Goal: Task Accomplishment & Management: Use online tool/utility

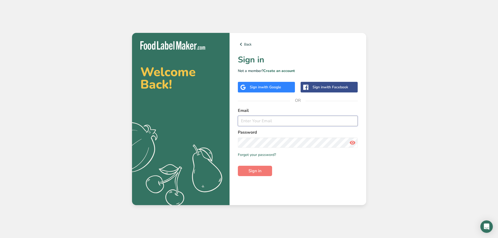
click at [258, 123] on input "email" at bounding box center [298, 121] width 120 height 10
type input "[PERSON_NAME][EMAIL_ADDRESS][PERSON_NAME][DOMAIN_NAME]"
click at [238, 166] on button "Sign in" at bounding box center [255, 171] width 34 height 10
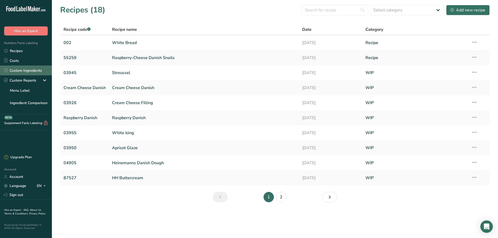
click at [20, 71] on link "Custom Ingredients" at bounding box center [26, 71] width 52 height 10
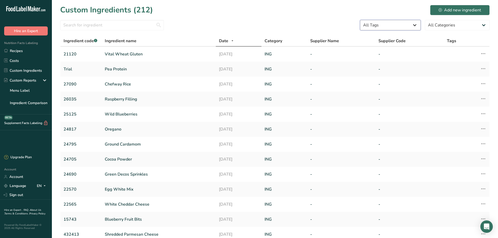
click at [360, 20] on select "All Tags Source of Antioxidants [MEDICAL_DATA] Effect Source of Omega 3 Plant-b…" at bounding box center [390, 25] width 61 height 10
click at [391, 6] on div "Custom Ingredients (212) Add new ingredient" at bounding box center [275, 10] width 430 height 12
click at [425, 20] on select "All Categories [DEMOGRAPHIC_DATA]/[US_STATE][DEMOGRAPHIC_DATA] Foods Baby Foods…" at bounding box center [457, 25] width 65 height 10
click at [481, 25] on select "All Categories [DEMOGRAPHIC_DATA]/[US_STATE][DEMOGRAPHIC_DATA] Foods Baby Foods…" at bounding box center [457, 25] width 65 height 10
click at [68, 24] on input "text" at bounding box center [112, 25] width 104 height 10
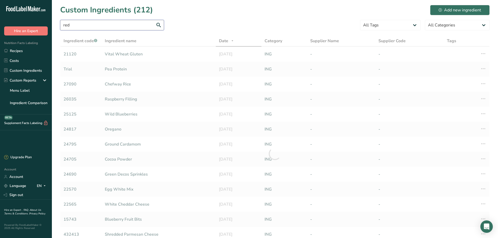
type input "red"
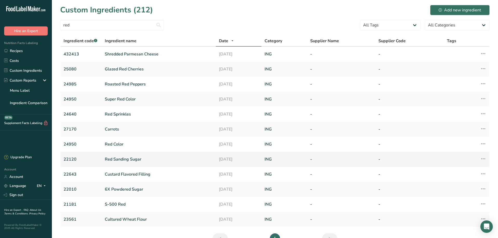
click at [115, 159] on link "Red Sanding Sugar" at bounding box center [159, 159] width 108 height 6
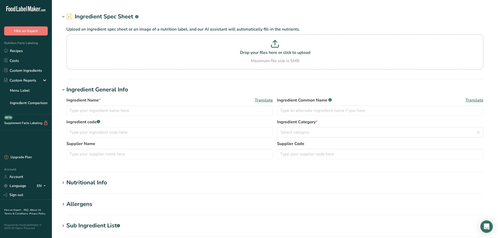
type input "Red Sanding Sugar"
type input "22120"
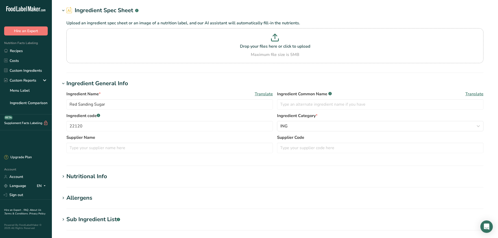
scroll to position [71, 0]
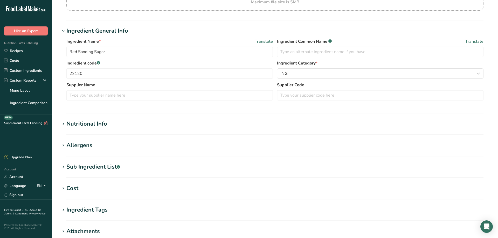
click at [63, 167] on icon at bounding box center [63, 167] width 5 height 7
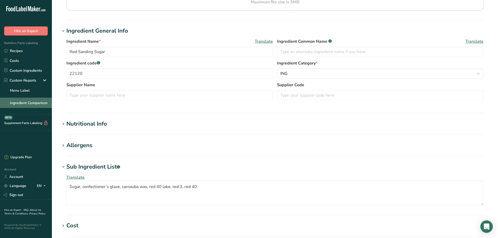
click at [23, 102] on link "Ingredient Comparison" at bounding box center [26, 103] width 52 height 10
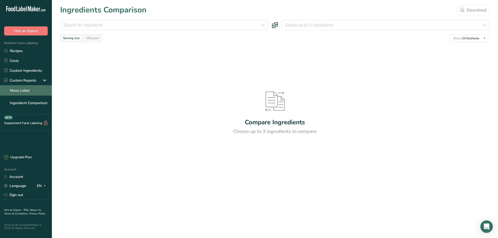
click at [20, 91] on link "Menu Label" at bounding box center [26, 90] width 52 height 10
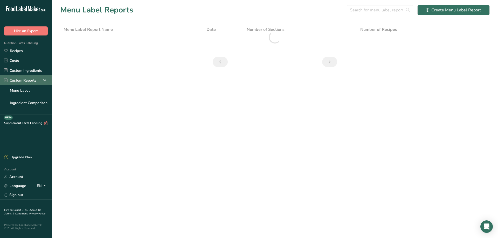
click at [19, 82] on div "Custom Reports" at bounding box center [20, 80] width 32 height 5
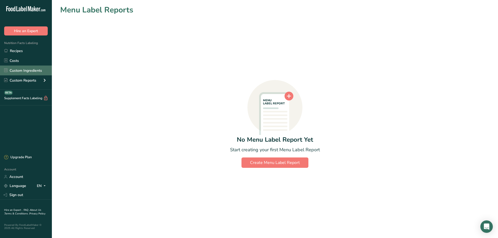
click at [17, 70] on link "Custom Ingredients" at bounding box center [26, 71] width 52 height 10
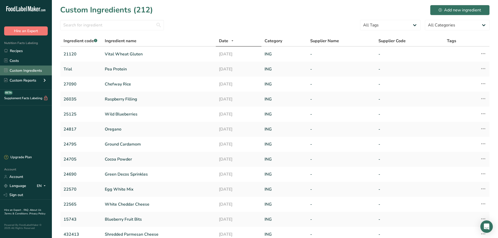
click at [22, 72] on link "Custom Ingredients" at bounding box center [26, 71] width 52 height 10
click at [19, 158] on div "Upgrade Plan" at bounding box center [17, 157] width 27 height 5
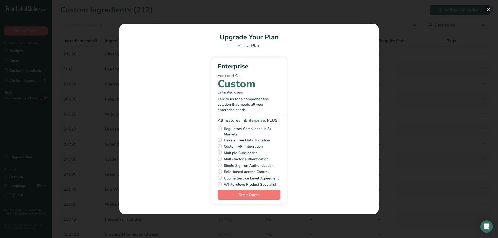
click at [490, 9] on button "Pick Your Pricing Plan Modal" at bounding box center [489, 9] width 8 height 8
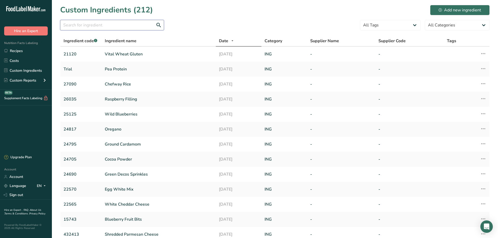
click at [77, 27] on input "text" at bounding box center [112, 25] width 104 height 10
type input "24640"
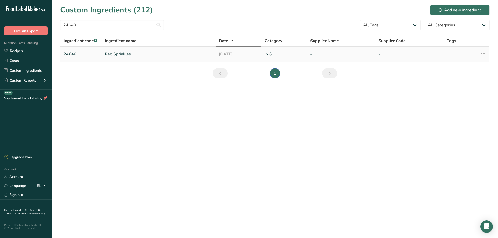
click at [117, 55] on link "Red Sprinkles" at bounding box center [159, 54] width 108 height 6
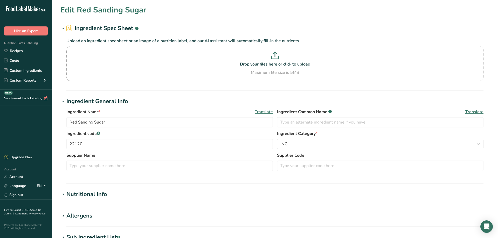
type input "Red Sprinkles"
type input "24640"
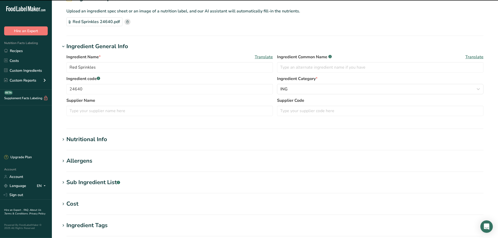
scroll to position [134, 0]
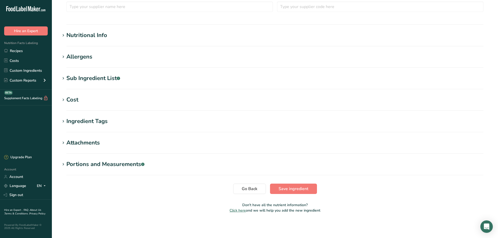
click at [63, 80] on icon at bounding box center [63, 78] width 5 height 7
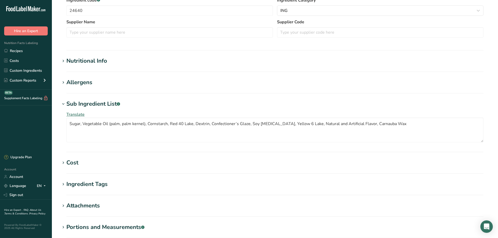
scroll to position [0, 0]
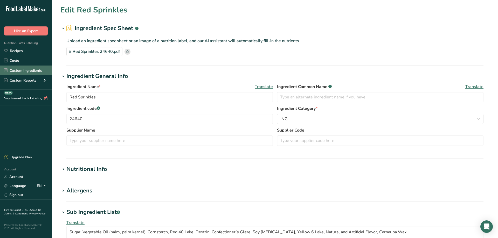
click at [20, 71] on link "Custom Ingredients" at bounding box center [26, 71] width 52 height 10
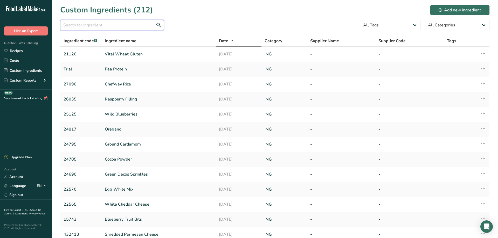
click at [75, 25] on input "text" at bounding box center [112, 25] width 104 height 10
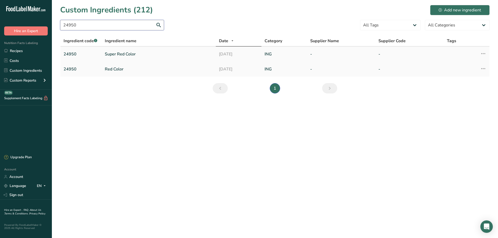
type input "24950"
click at [110, 55] on link "Super Red Color" at bounding box center [159, 54] width 108 height 6
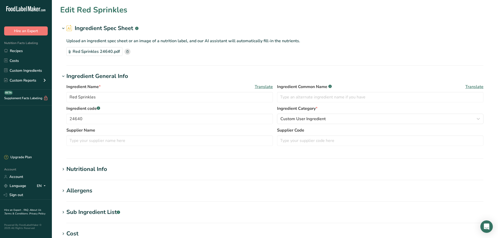
type input "Super Red Color"
type input "24950"
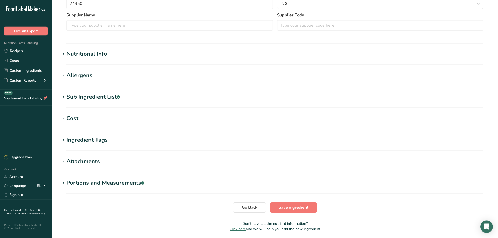
scroll to position [134, 0]
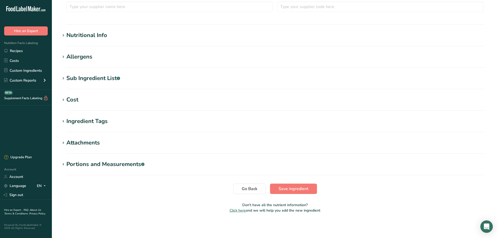
click at [94, 79] on div "Sub Ingredient List .a-a{fill:#347362;}.b-a{fill:#fff;}" at bounding box center [93, 78] width 54 height 9
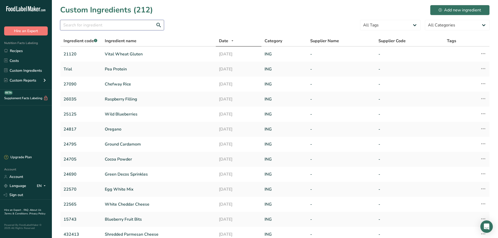
click at [72, 25] on input "text" at bounding box center [112, 25] width 104 height 10
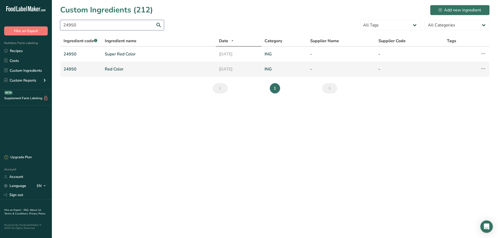
type input "24950"
click at [113, 69] on link "Red Color" at bounding box center [159, 69] width 108 height 6
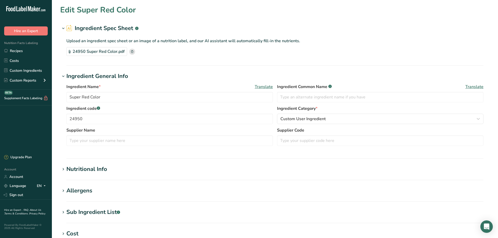
type input "Red Color"
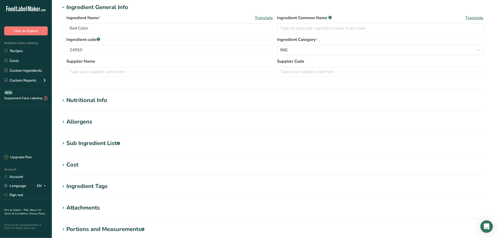
scroll to position [71, 0]
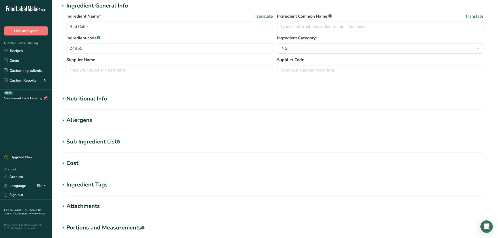
click at [94, 141] on div "Sub Ingredient List .a-a{fill:#347362;}.b-a{fill:#fff;}" at bounding box center [93, 142] width 54 height 9
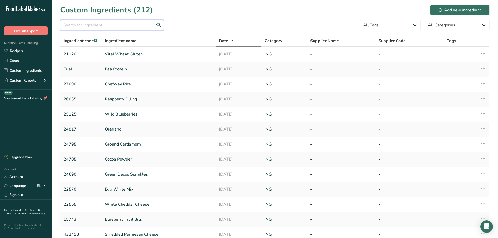
click at [74, 25] on input "text" at bounding box center [112, 25] width 104 height 10
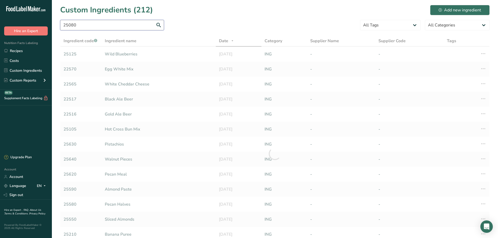
type input "25080"
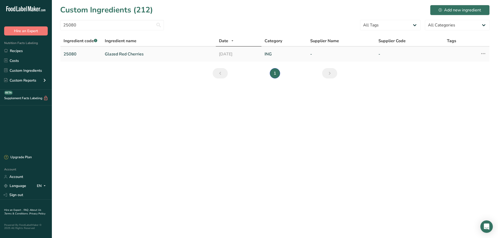
click at [112, 55] on link "Glazed Red Cherries" at bounding box center [159, 54] width 108 height 6
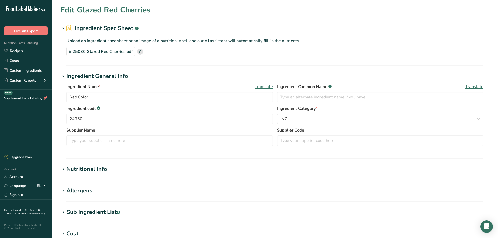
type input "Glazed Red Cherries"
type input "25080"
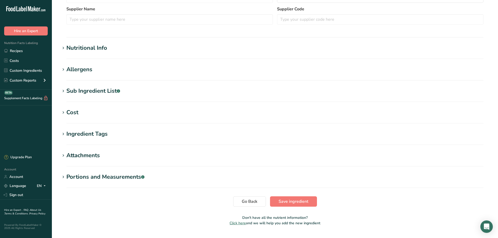
scroll to position [134, 0]
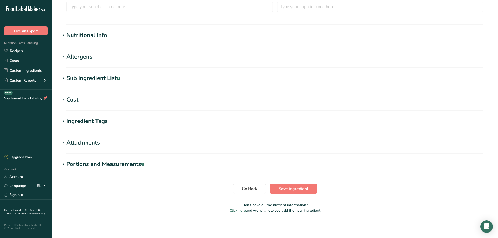
click at [90, 80] on div "Sub Ingredient List .a-a{fill:#347362;}.b-a{fill:#fff;}" at bounding box center [93, 78] width 54 height 9
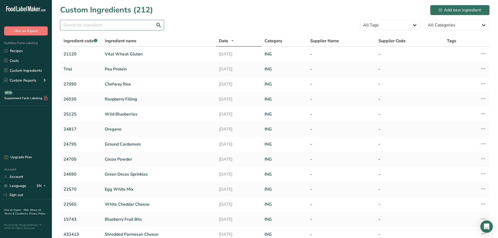
click at [68, 23] on input "text" at bounding box center [112, 25] width 104 height 10
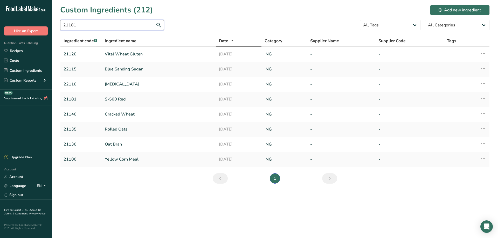
type input "21181"
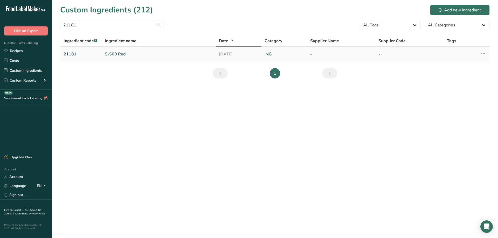
click at [113, 52] on link "S-500 Red" at bounding box center [159, 54] width 108 height 6
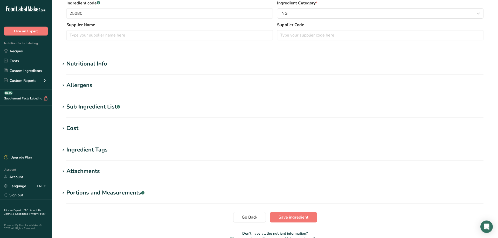
type input "S-500 Red"
type input "Dough Conditioner"
type input "21181"
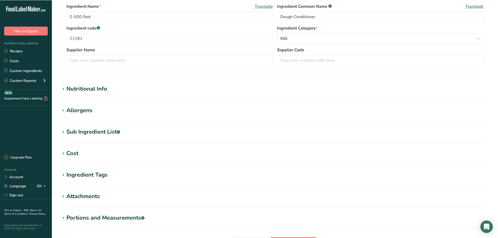
scroll to position [159, 0]
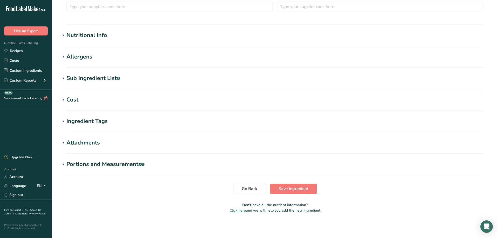
click at [63, 78] on icon at bounding box center [63, 78] width 5 height 7
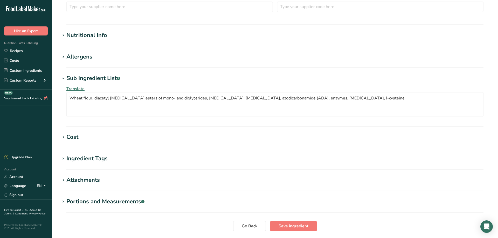
click at [63, 78] on icon at bounding box center [63, 78] width 5 height 7
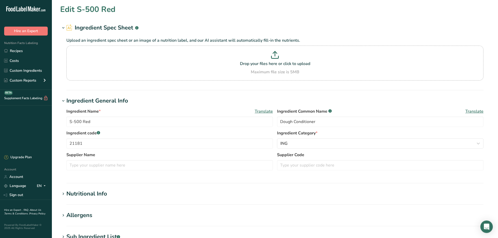
scroll to position [0, 0]
click at [20, 72] on link "Custom Ingredients" at bounding box center [26, 71] width 52 height 10
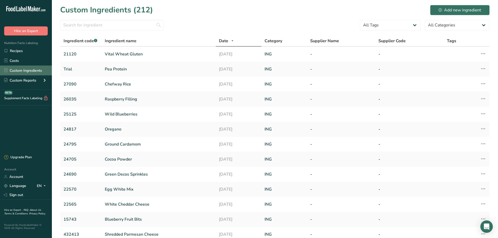
click at [0, 66] on link "Custom Ingredients" at bounding box center [26, 71] width 52 height 10
click at [70, 22] on input "text" at bounding box center [112, 25] width 104 height 10
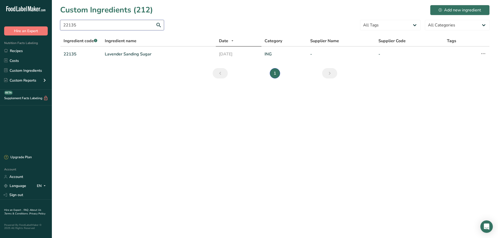
type input "22135"
click at [114, 54] on link "Lavender Sanding Sugar" at bounding box center [159, 54] width 108 height 6
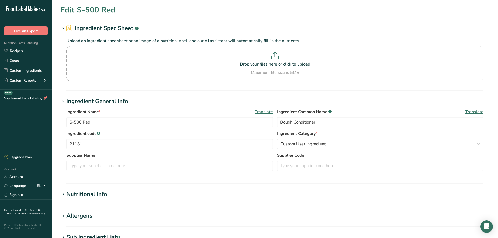
type input "Lavender Sanding Sugar"
type input "22135"
type textarea "Sugar, Confectioner's Glaze, Carnauba Wax, Red 3, Blue 1, Red 40."
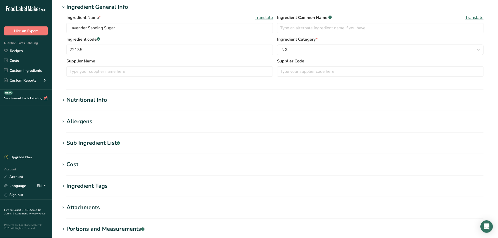
scroll to position [106, 0]
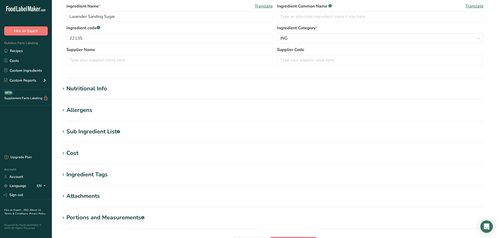
click at [80, 132] on div "Sub Ingredient List .a-a{fill:#347362;}.b-a{fill:#fff;}" at bounding box center [93, 132] width 54 height 9
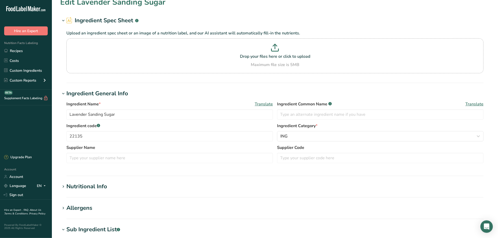
scroll to position [0, 0]
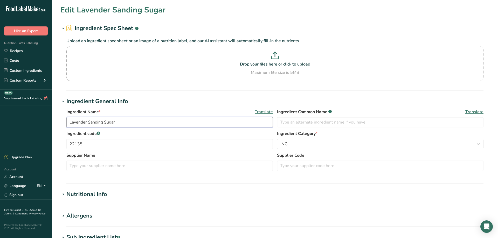
drag, startPoint x: 70, startPoint y: 121, endPoint x: 116, endPoint y: 121, distance: 46.7
click at [116, 121] on input "Lavender Sanding Sugar" at bounding box center [169, 122] width 206 height 10
click at [24, 71] on link "Custom Ingredients" at bounding box center [26, 71] width 52 height 10
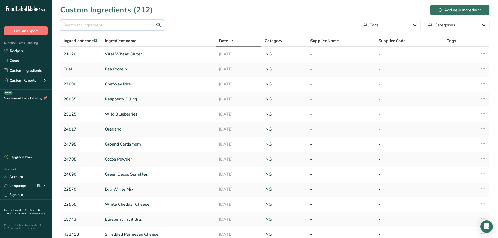
click at [75, 22] on input "text" at bounding box center [112, 25] width 104 height 10
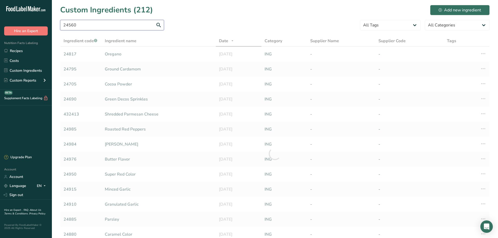
type input "24560"
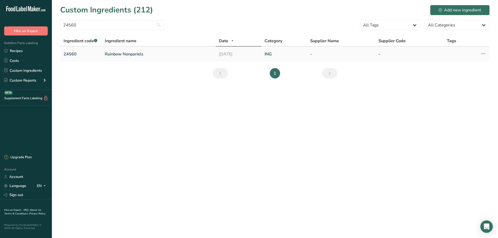
click at [111, 54] on link "Rainbow Nonpariels" at bounding box center [159, 54] width 108 height 6
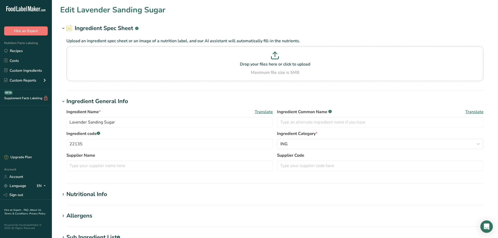
type input "Rainbow Nonpariels"
type input "24560"
type textarea "SUGAR, CORN STARCH, CONFECTIONER'S GLAZE, YELLOW 5, CARNAUBA WAX, RED 3, BLUE 1…"
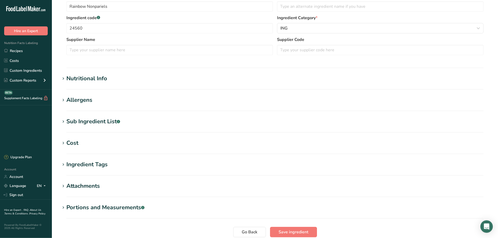
scroll to position [134, 0]
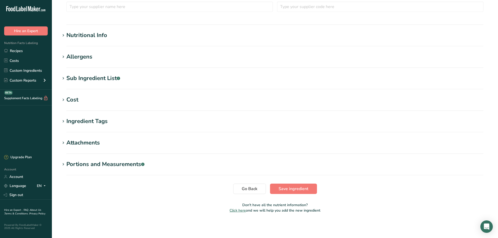
click at [91, 78] on div "Sub Ingredient List .a-a{fill:#347362;}.b-a{fill:#fff;}" at bounding box center [93, 78] width 54 height 9
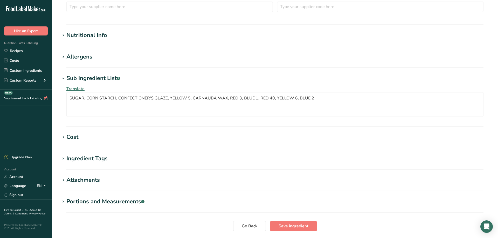
scroll to position [0, 0]
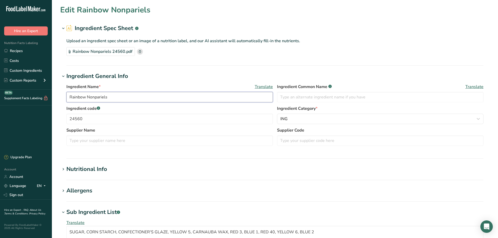
drag, startPoint x: 70, startPoint y: 98, endPoint x: 110, endPoint y: 97, distance: 40.7
click at [110, 97] on input "Rainbow Nonpariels" at bounding box center [169, 97] width 206 height 10
click at [19, 72] on link "Custom Ingredients" at bounding box center [26, 71] width 52 height 10
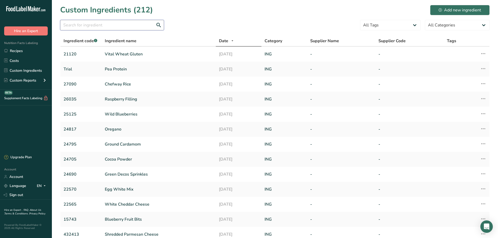
click at [74, 26] on input "text" at bounding box center [112, 25] width 104 height 10
type input "22125"
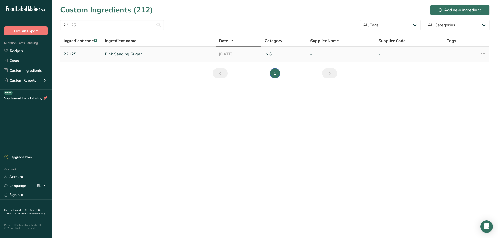
click at [120, 54] on link "Pink Sanding Sugar" at bounding box center [159, 54] width 108 height 6
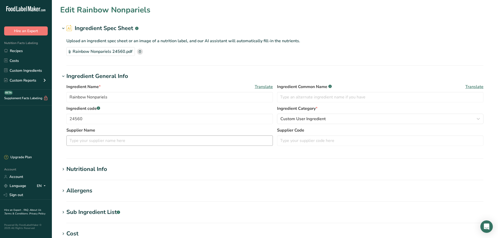
type input "Pink Sanding Sugar"
type input "22125"
type textarea "SUGAR, CONFECTIONER'S GLAZE, CARNAUBA WAX, RED #3"
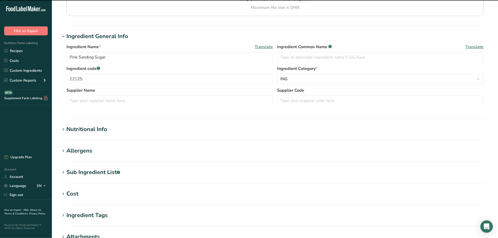
scroll to position [71, 0]
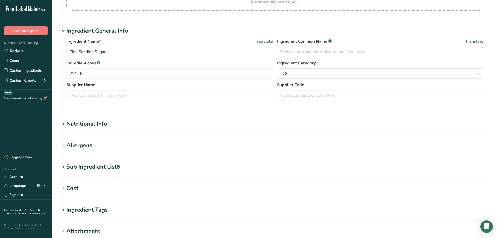
click at [63, 166] on icon at bounding box center [63, 167] width 5 height 7
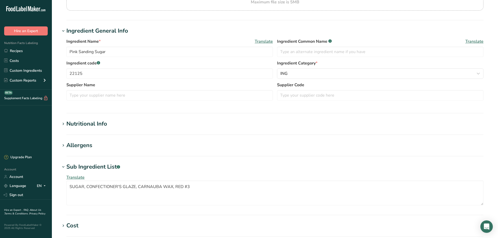
click at [63, 166] on icon at bounding box center [63, 167] width 5 height 7
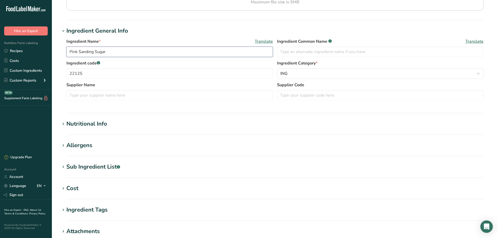
drag, startPoint x: 108, startPoint y: 52, endPoint x: 67, endPoint y: 50, distance: 41.0
click at [67, 50] on input "Pink Sanding Sugar" at bounding box center [169, 52] width 206 height 10
click at [9, 70] on link "Custom Ingredients" at bounding box center [26, 71] width 52 height 10
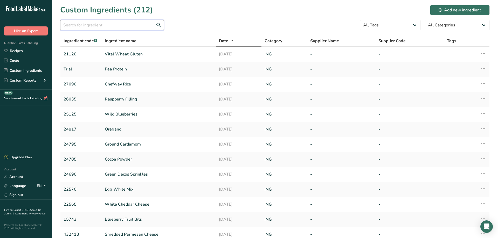
click at [73, 26] on input "text" at bounding box center [112, 25] width 104 height 10
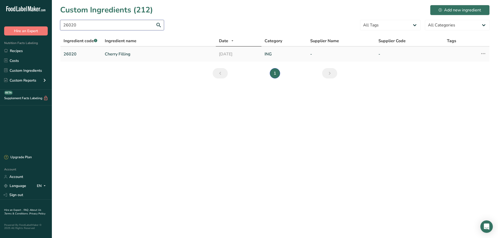
type input "26020"
click at [110, 54] on link "Cherry Filling" at bounding box center [159, 54] width 108 height 6
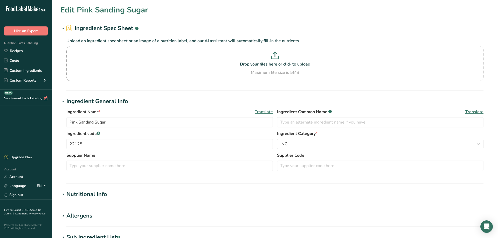
type input "Cherry Filling"
type input "26020"
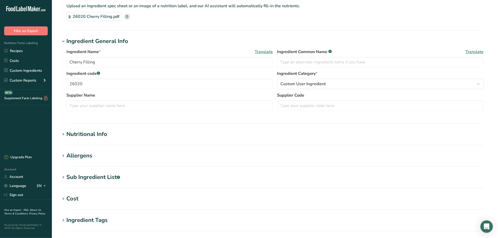
scroll to position [35, 0]
click at [65, 175] on icon at bounding box center [63, 177] width 5 height 7
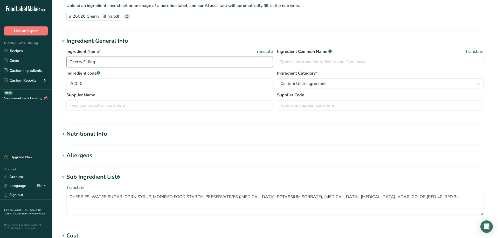
drag, startPoint x: 70, startPoint y: 61, endPoint x: 96, endPoint y: 63, distance: 26.2
click at [96, 63] on input "Cherry Filling" at bounding box center [169, 62] width 206 height 10
click at [22, 70] on link "Custom Ingredients" at bounding box center [26, 71] width 52 height 10
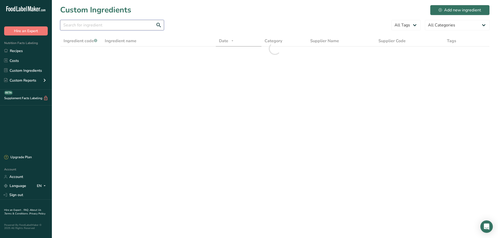
click at [71, 27] on input "text" at bounding box center [112, 25] width 104 height 10
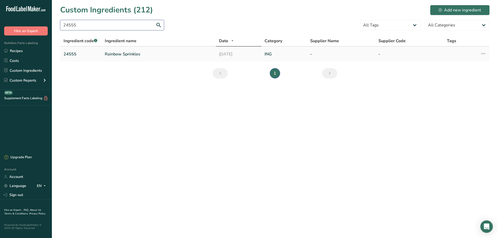
type input "24555"
click at [115, 52] on link "Rainbow Sprinkles" at bounding box center [159, 54] width 108 height 6
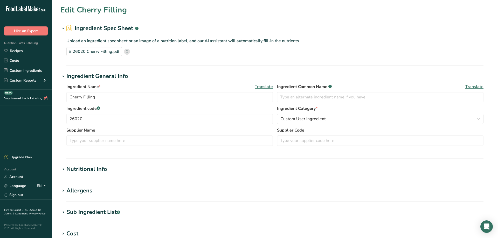
type input "Rainbow Sprinkles"
type input "24555"
type textarea "SUGAR, CORN STARCH, VEGETABLE OIL (PALM KERNEL AND/OR PALM OIL), SOY [MEDICAL_D…"
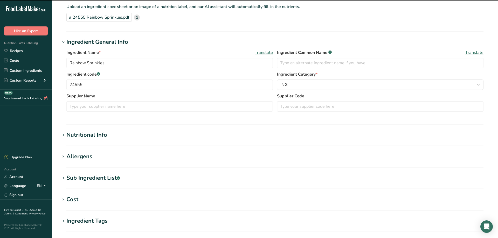
scroll to position [35, 0]
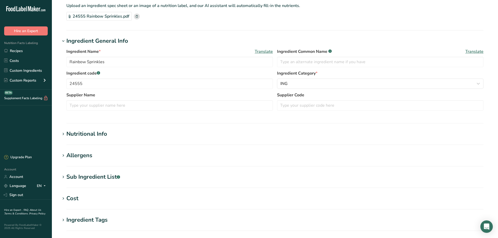
click at [82, 177] on div "Sub Ingredient List .a-a{fill:#347362;}.b-a{fill:#fff;}" at bounding box center [93, 177] width 54 height 9
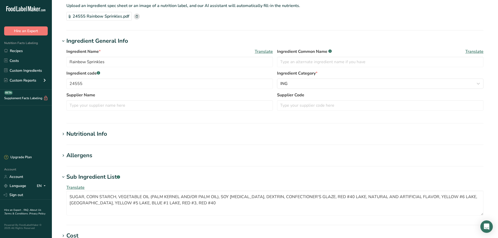
scroll to position [0, 0]
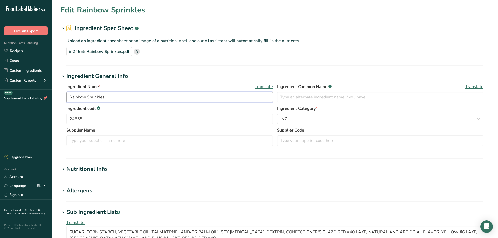
drag, startPoint x: 106, startPoint y: 95, endPoint x: 48, endPoint y: 96, distance: 58.4
click at [66, 96] on input "Rainbow Sprinkles" at bounding box center [169, 97] width 206 height 10
click at [29, 71] on link "Custom Ingredients" at bounding box center [26, 71] width 52 height 10
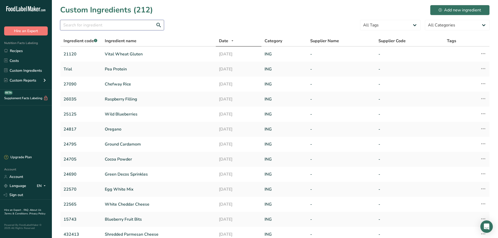
click at [80, 27] on input "text" at bounding box center [112, 25] width 104 height 10
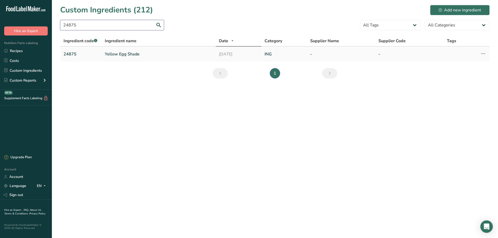
type input "24875"
click at [113, 54] on link "Yellow Egg Shade" at bounding box center [159, 54] width 108 height 6
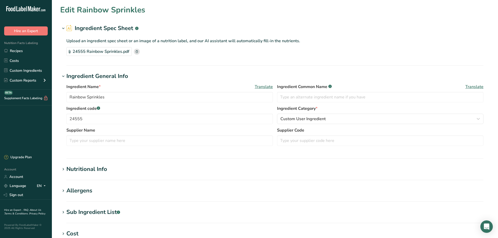
type input "Yellow Egg Shade"
type input "24875"
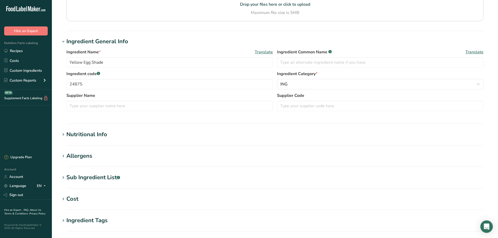
scroll to position [71, 0]
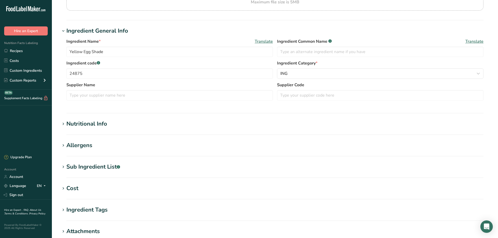
click at [63, 167] on icon at bounding box center [63, 167] width 5 height 7
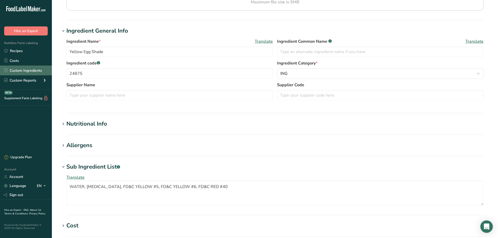
click at [21, 70] on link "Custom Ingredients" at bounding box center [26, 71] width 52 height 10
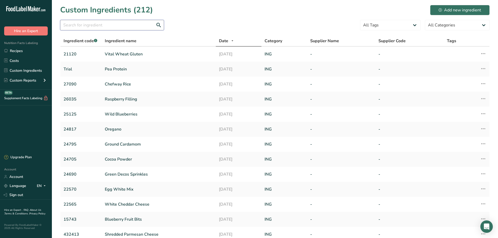
click at [77, 25] on input "text" at bounding box center [112, 25] width 104 height 10
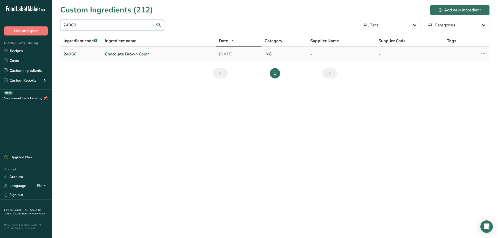
type input "24960"
click at [118, 53] on link "Chocolate Brown Color" at bounding box center [159, 54] width 108 height 6
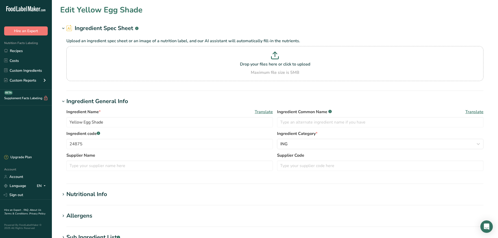
type input "Chocolate Brown Color"
type input "24960"
type textarea "WATER, HIGH FRUCTOSE CORN SYRUP, GLYCERINE, FD&C YELLOW 5 (E102), SUGAR, MODIFI…"
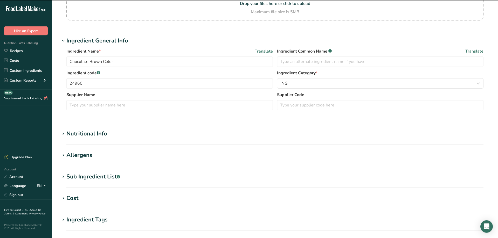
scroll to position [71, 0]
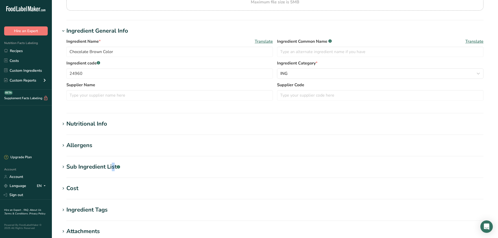
click at [85, 168] on div "Sub Ingredient List .a-a{fill:#347362;}.b-a{fill:#fff;}" at bounding box center [93, 167] width 54 height 9
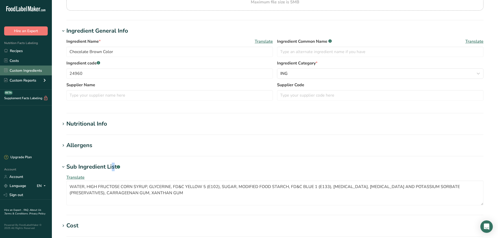
click at [19, 70] on link "Custom Ingredients" at bounding box center [26, 71] width 52 height 10
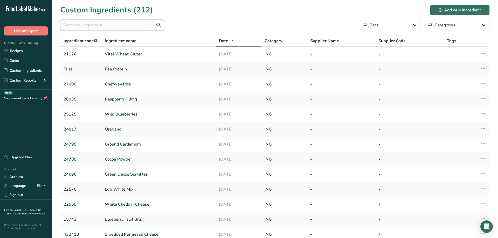
click at [72, 26] on input "text" at bounding box center [112, 25] width 104 height 10
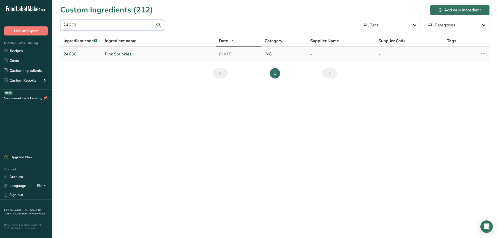
type input "24630"
click at [113, 56] on link "Pink Sprinkles" at bounding box center [159, 54] width 108 height 6
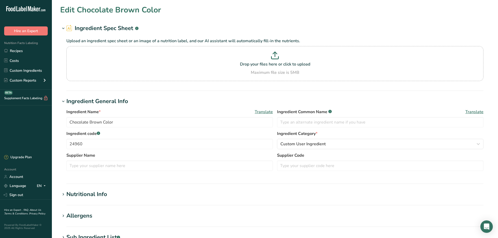
type input "Pink Sprinkles"
type input "24630"
type textarea "Sugar, Vegetable Oil (palm, palm kernel), Cornstarch, Dextrin, Confectioner’s G…"
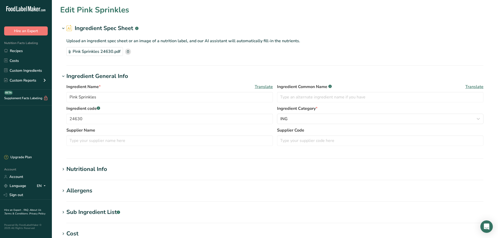
click at [86, 212] on div "Sub Ingredient List .a-a{fill:#347362;}.b-a{fill:#fff;}" at bounding box center [93, 212] width 54 height 9
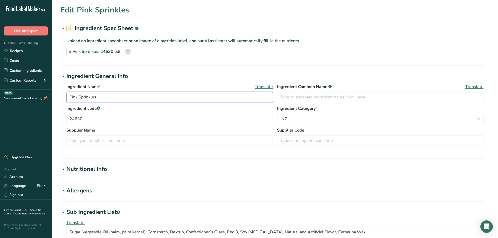
drag, startPoint x: 69, startPoint y: 97, endPoint x: 95, endPoint y: 98, distance: 26.2
click at [95, 98] on input "Pink Sprinkles" at bounding box center [169, 97] width 206 height 10
click at [21, 70] on link "Custom Ingredients" at bounding box center [26, 71] width 52 height 10
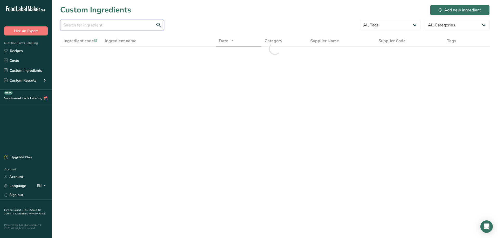
click at [72, 27] on input "text" at bounding box center [112, 25] width 104 height 10
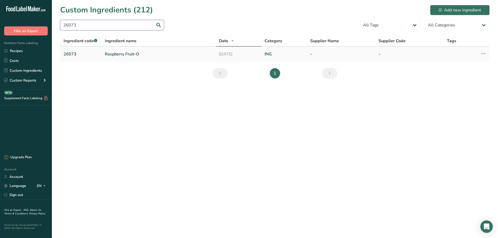
type input "26073"
click at [118, 55] on link "Raspberry Fruit-O" at bounding box center [159, 54] width 108 height 6
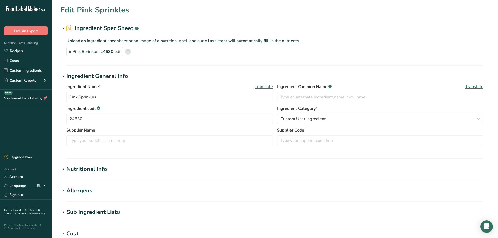
type input "Raspberry Fruit-O"
type input "26073"
type textarea "HIGH FRUCTOSE CORN SYRUP, RASPBERRIES, SUGAR, CORN STARCH, [MEDICAL_DATA], WATE…"
click at [87, 215] on div "Sub Ingredient List .a-a{fill:#347362;}.b-a{fill:#fff;}" at bounding box center [93, 212] width 54 height 9
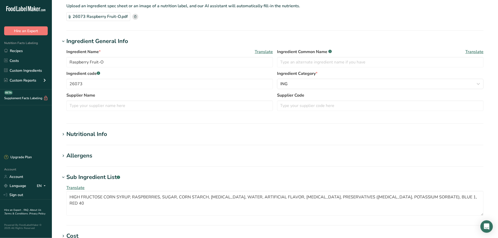
scroll to position [35, 0]
click at [21, 70] on link "Custom Ingredients" at bounding box center [26, 71] width 52 height 10
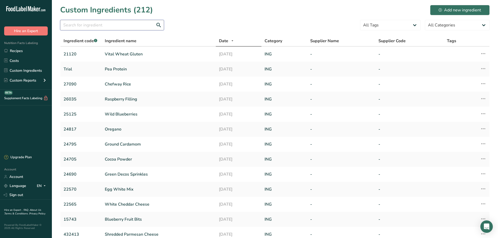
click at [72, 26] on input "text" at bounding box center [112, 25] width 104 height 10
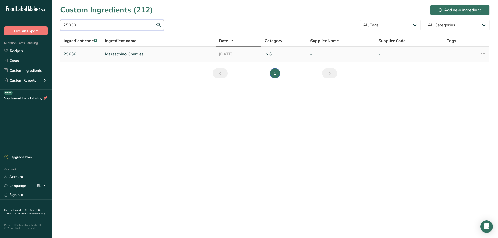
type input "25030"
click at [120, 55] on link "Maraschino Cherries" at bounding box center [159, 54] width 108 height 6
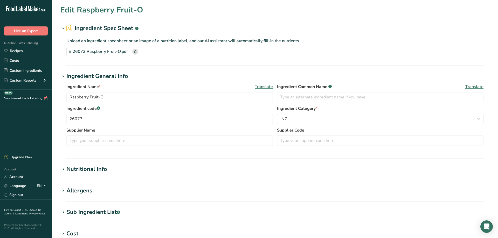
type input "Maraschino Cherries"
type input "25030"
type textarea "CHERRIES, WATER, CORN SYRUP, HIGH FRUCTOSE CORN SYRUP, MALIC ACID, [MEDICAL_DAT…"
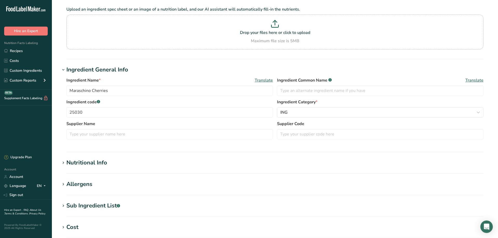
scroll to position [35, 0]
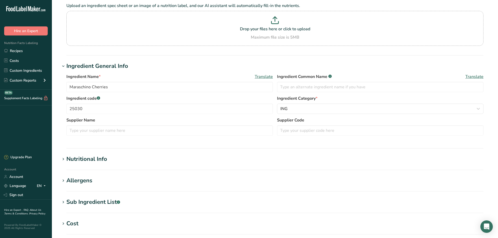
click at [89, 202] on div "Sub Ingredient List .a-a{fill:#347362;}.b-a{fill:#fff;}" at bounding box center [93, 202] width 54 height 9
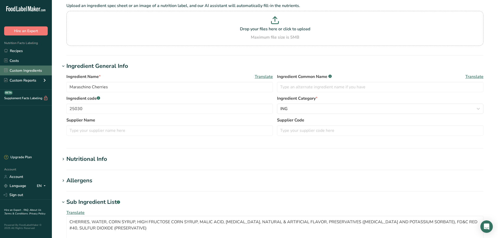
click at [15, 69] on link "Custom Ingredients" at bounding box center [26, 71] width 52 height 10
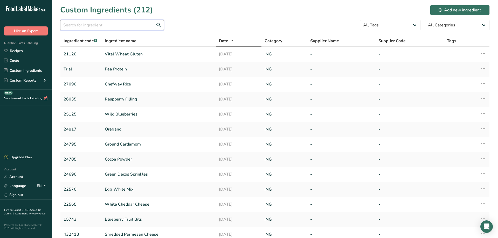
click at [71, 26] on input "text" at bounding box center [112, 25] width 104 height 10
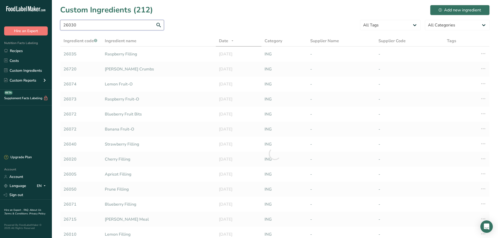
type input "26030"
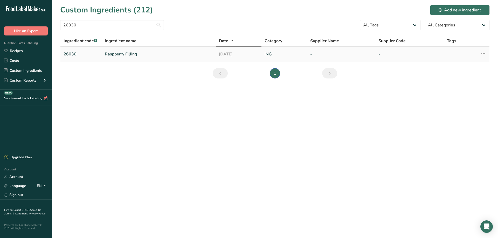
click at [116, 56] on link "Raspberry Filling" at bounding box center [159, 54] width 108 height 6
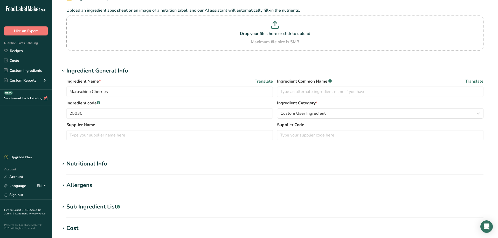
scroll to position [35, 0]
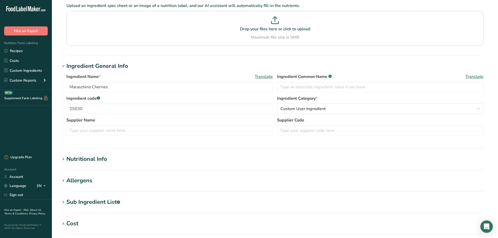
click at [85, 206] on div "Sub Ingredient List .a-a{fill:#347362;}.b-a{fill:#fff;}" at bounding box center [93, 202] width 54 height 9
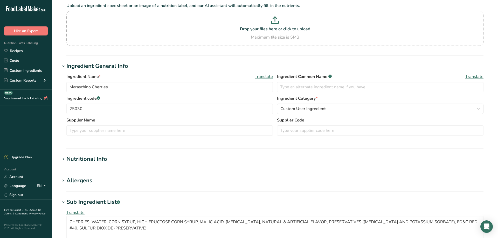
type input "Raspberry Filling"
type input "26030"
type textarea "HIGH FRUCTOSE CORN SYRUP, WATER, RASPBERRIES, MODIFIED FOOD STARCH, [MEDICAL_DA…"
click at [27, 72] on link "Custom Ingredients" at bounding box center [26, 71] width 52 height 10
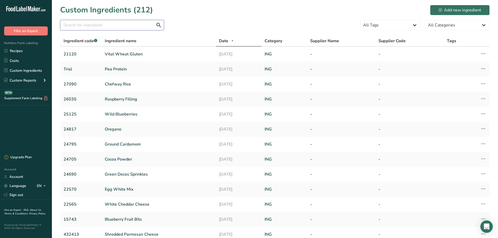
click at [73, 26] on input "text" at bounding box center [112, 25] width 104 height 10
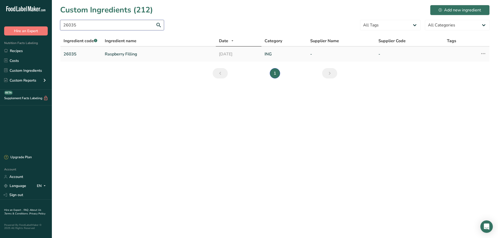
type input "26035"
click at [112, 56] on link "Raspberry Filling" at bounding box center [159, 54] width 108 height 6
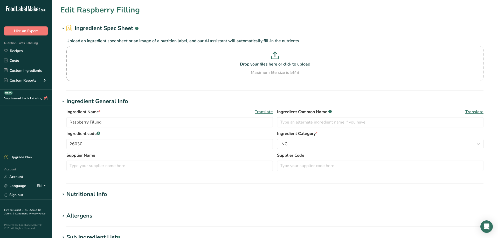
type input "26035"
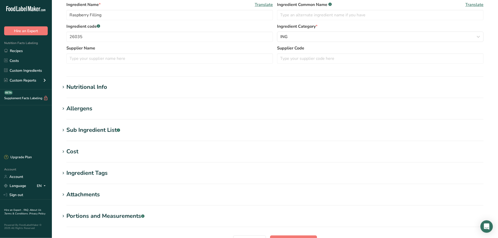
scroll to position [106, 0]
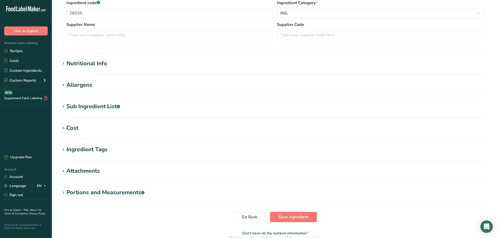
click at [94, 106] on div "Sub Ingredient List .a-a{fill:#347362;}.b-a{fill:#fff;}" at bounding box center [93, 106] width 54 height 9
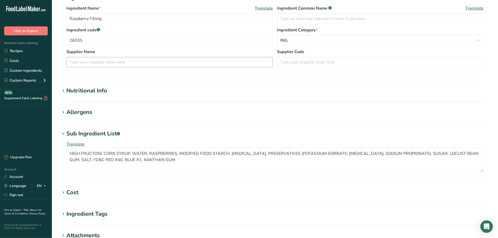
scroll to position [0, 0]
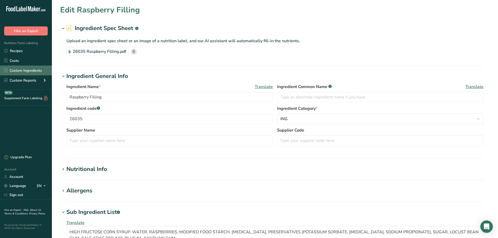
click at [27, 68] on link "Custom Ingredients" at bounding box center [26, 71] width 52 height 10
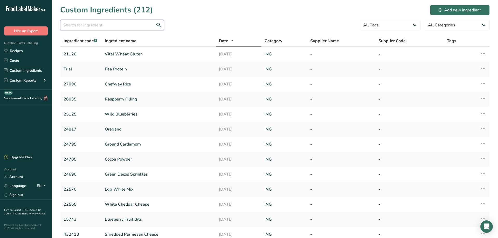
click at [75, 25] on input "text" at bounding box center [112, 25] width 104 height 10
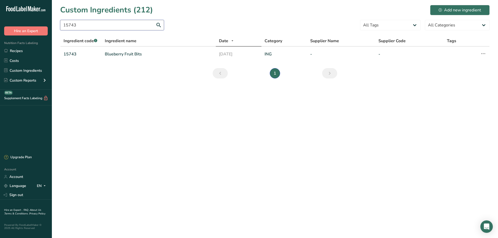
type input "15743"
click at [110, 54] on link "Blueberry Fruit Bits" at bounding box center [159, 54] width 108 height 6
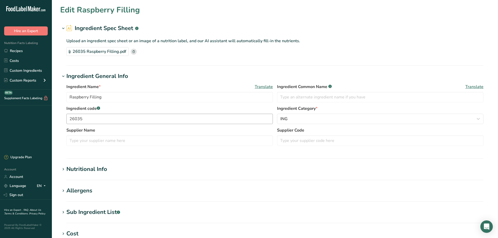
type input "Blueberry Fruit Bits"
type input "15743"
type textarea "WATER, HIGH FRUCTOSE CORN SYRUP, DRIED APPLES (APPLES, PRESERVATIVE (SODIUM SUL…"
click at [90, 214] on div "Sub Ingredient List .a-a{fill:#347362;}.b-a{fill:#fff;}" at bounding box center [93, 212] width 54 height 9
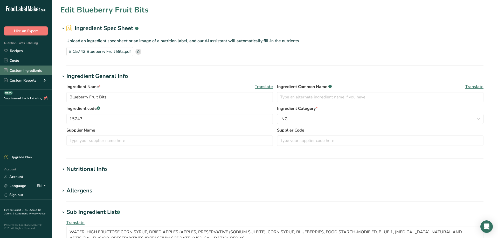
click at [16, 72] on link "Custom Ingredients" at bounding box center [26, 71] width 52 height 10
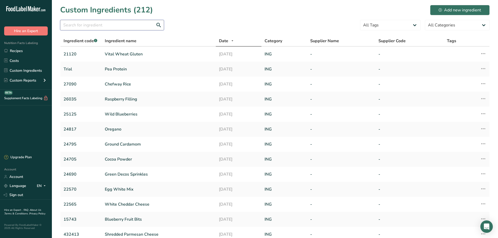
click at [77, 27] on input "text" at bounding box center [112, 25] width 104 height 10
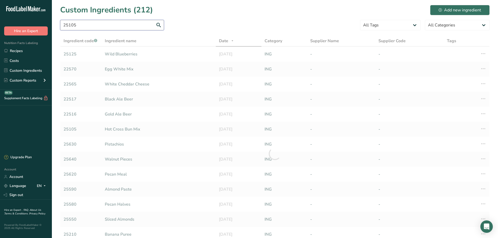
type input "25105"
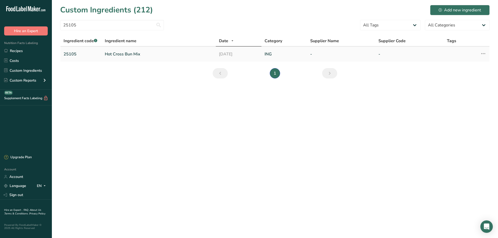
click at [115, 55] on link "Hot Cross Bun Mix" at bounding box center [159, 54] width 108 height 6
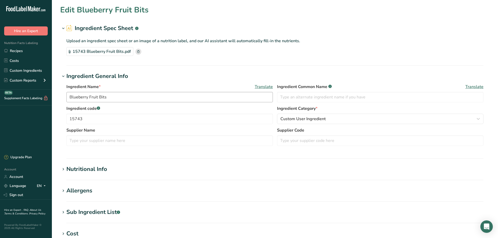
type input "Hot Cross Bun Mix"
type input "25105"
type textarea "ORANGE PEEL, CORN SYRUP, HIGH FRUCTOSE CORN SYRUP, SUGAR, [MEDICAL_DATA], [MEDI…"
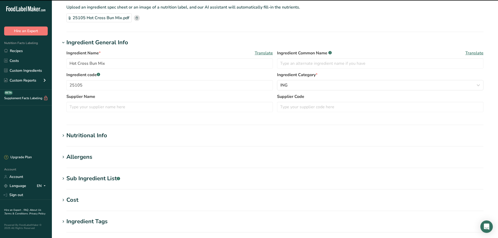
scroll to position [35, 0]
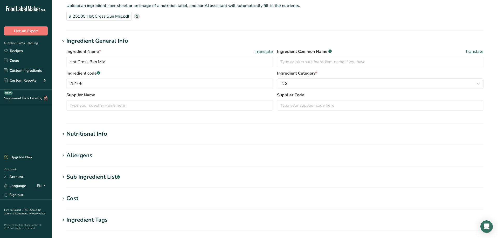
click at [97, 178] on div "Sub Ingredient List .a-a{fill:#347362;}.b-a{fill:#fff;}" at bounding box center [93, 177] width 54 height 9
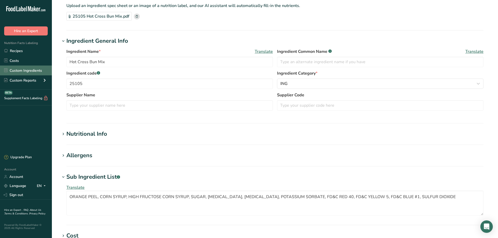
click at [31, 70] on link "Custom Ingredients" at bounding box center [26, 71] width 52 height 10
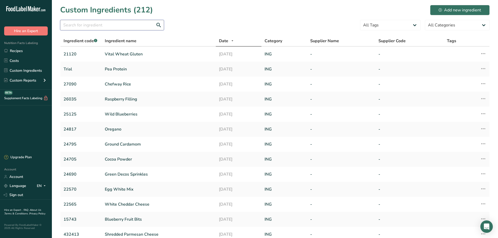
click at [82, 25] on input "text" at bounding box center [112, 25] width 104 height 10
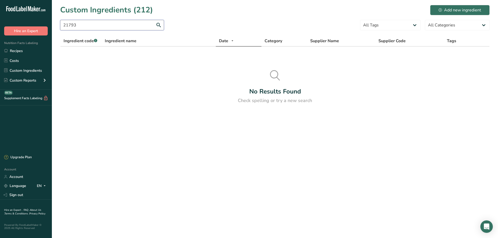
drag, startPoint x: 86, startPoint y: 27, endPoint x: 52, endPoint y: 25, distance: 34.3
click at [60, 25] on input "21793" at bounding box center [112, 25] width 104 height 10
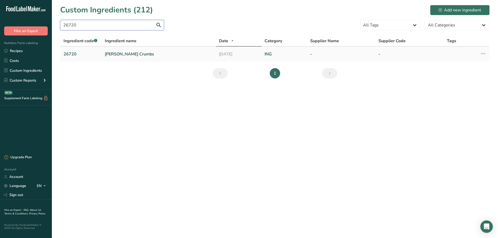
type input "26720"
click at [108, 55] on link "[PERSON_NAME] Crumbs" at bounding box center [159, 54] width 108 height 6
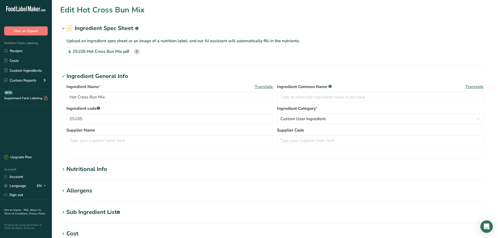
type input "[PERSON_NAME] Crumbs"
type input "26720"
type textarea "WHOLE WHEAT FLOUR, ENRICHED FLOUR (WHEAT FLOUR, [MEDICAL_DATA], REDUCED IRON, […"
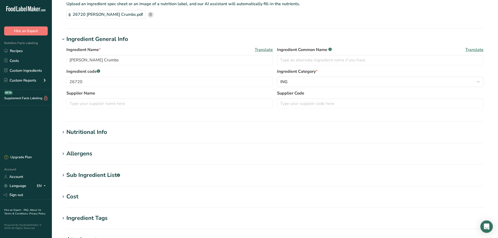
scroll to position [71, 0]
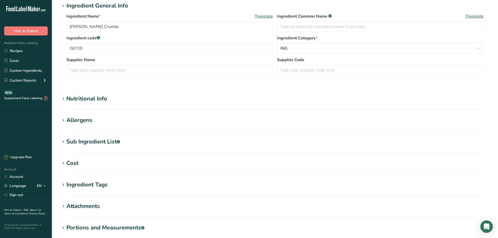
click at [100, 142] on div "Sub Ingredient List .a-a{fill:#347362;}.b-a{fill:#fff;}" at bounding box center [93, 142] width 54 height 9
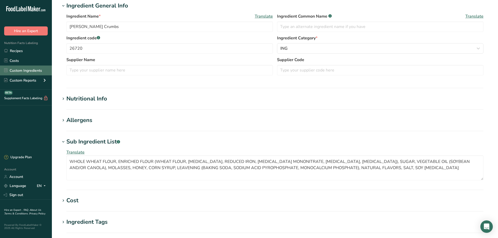
drag, startPoint x: 20, startPoint y: 72, endPoint x: 26, endPoint y: 68, distance: 7.2
click at [20, 72] on link "Custom Ingredients" at bounding box center [26, 71] width 52 height 10
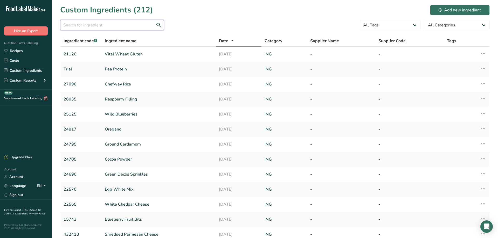
click at [74, 24] on input "text" at bounding box center [112, 25] width 104 height 10
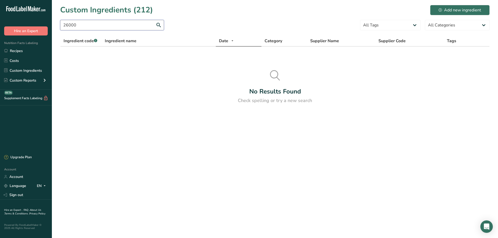
drag, startPoint x: 86, startPoint y: 26, endPoint x: 71, endPoint y: 27, distance: 15.1
click at [71, 27] on input "26000" at bounding box center [112, 25] width 104 height 10
type input "26071"
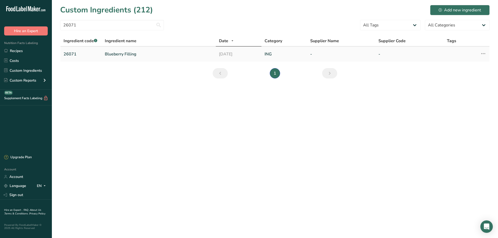
click at [117, 55] on link "Blueberry Filling" at bounding box center [159, 54] width 108 height 6
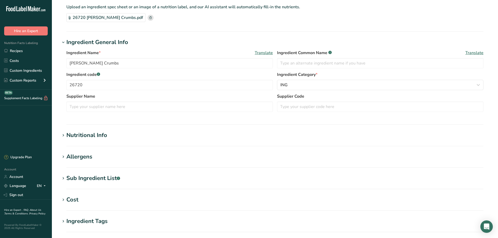
scroll to position [35, 0]
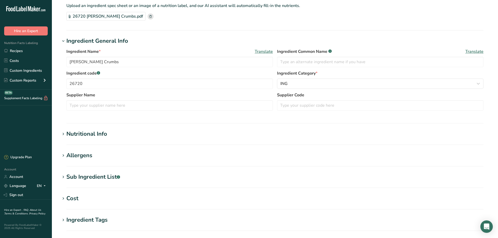
click at [95, 175] on div "Sub Ingredient List .a-a{fill:#347362;}.b-a{fill:#fff;}" at bounding box center [93, 177] width 54 height 9
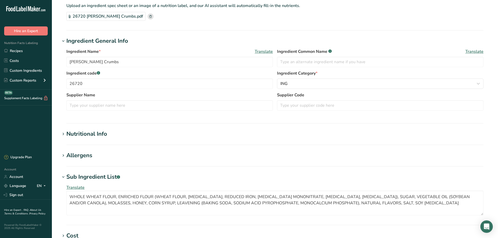
type input "Blueberry Filling"
type input "26071"
type textarea "WATER, HIGH FRUCTOSE CORN SYRUP, BLUEBERRIES, FOOD STARCH-MODIFIED, SUGAR, DRIE…"
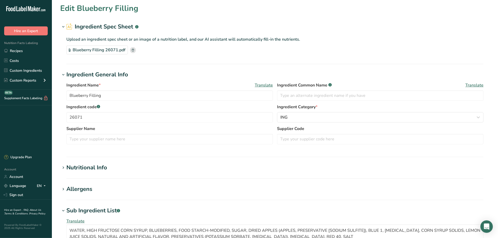
scroll to position [0, 0]
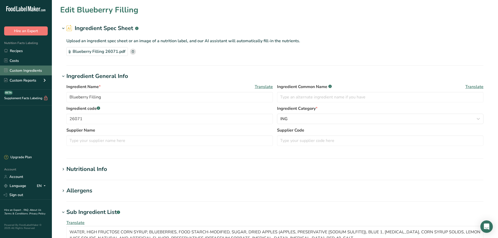
click at [28, 71] on link "Custom Ingredients" at bounding box center [26, 71] width 52 height 10
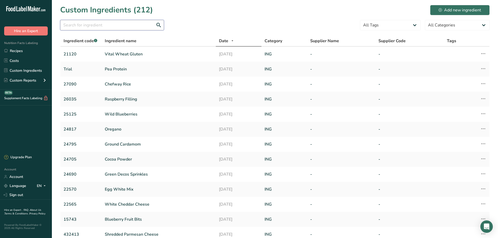
click at [90, 25] on input "text" at bounding box center [112, 25] width 104 height 10
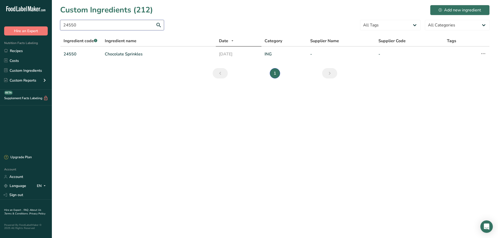
type input "24550"
click at [131, 54] on link "Chocolate Sprinkles" at bounding box center [159, 54] width 108 height 6
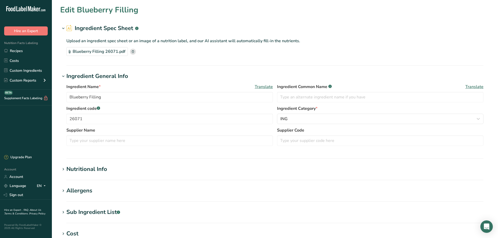
type input "Chocolate Sprinkles"
type input "24550"
type textarea "SUGAR, CORN STARCH, PALM OIL, COCOA PROCESSED WITH ALKALI, ARTIFICIAL FLAVORS, …"
click at [110, 212] on div "Sub Ingredient List .a-a{fill:#347362;}.b-a{fill:#fff;}" at bounding box center [93, 212] width 54 height 9
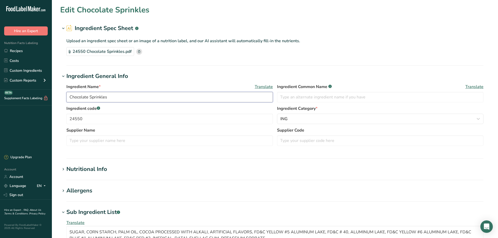
drag, startPoint x: 112, startPoint y: 96, endPoint x: 64, endPoint y: 94, distance: 48.5
click at [66, 94] on input "Chocolate Sprinkles" at bounding box center [169, 97] width 206 height 10
click at [20, 71] on link "Custom Ingredients" at bounding box center [26, 71] width 52 height 10
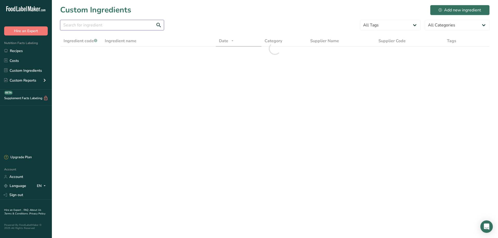
click at [72, 25] on input "text" at bounding box center [112, 25] width 104 height 10
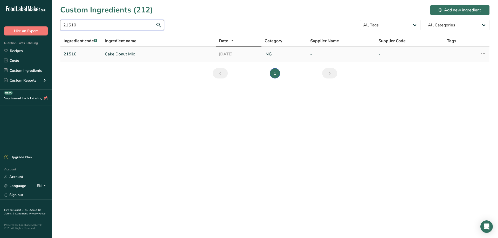
type input "21510"
click at [122, 55] on link "Cake Donut Mix" at bounding box center [159, 54] width 108 height 6
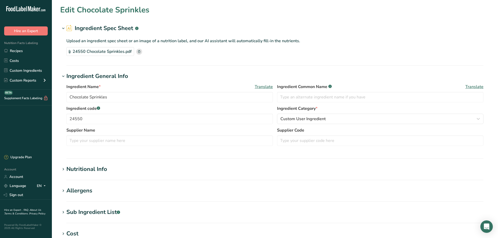
type input "Cake Donut Mix"
type input "21510"
type textarea "ENRICHED WHEAT FLOUR (FLOUR, MALTED BARLEY FLOUR, [MEDICAL_DATA], IRON, [MEDICA…"
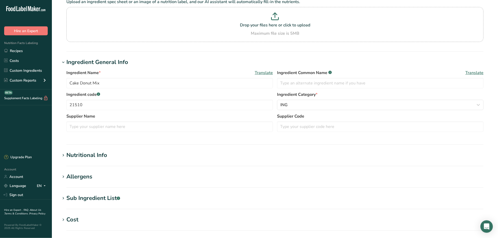
scroll to position [71, 0]
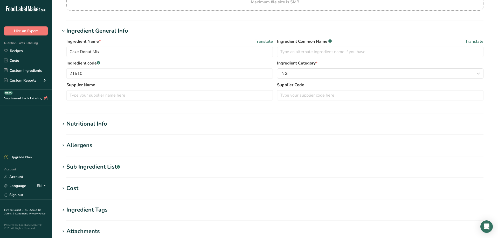
click at [91, 165] on div "Sub Ingredient List .a-a{fill:#347362;}.b-a{fill:#fff;}" at bounding box center [93, 167] width 54 height 9
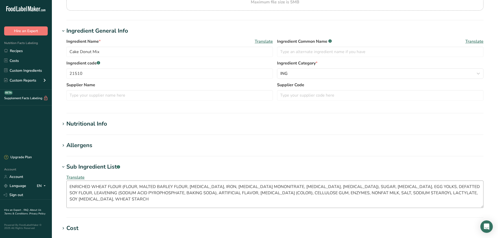
drag, startPoint x: 482, startPoint y: 204, endPoint x: 483, endPoint y: 206, distance: 2.9
click at [483, 206] on textarea "ENRICHED WHEAT FLOUR (FLOUR, MALTED BARLEY FLOUR, [MEDICAL_DATA], IRON, [MEDICA…" at bounding box center [274, 194] width 417 height 27
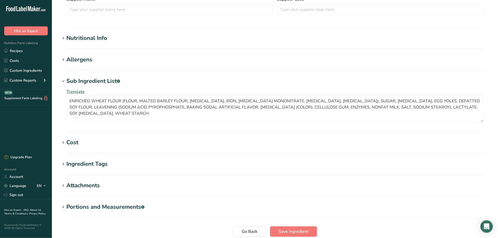
scroll to position [199, 0]
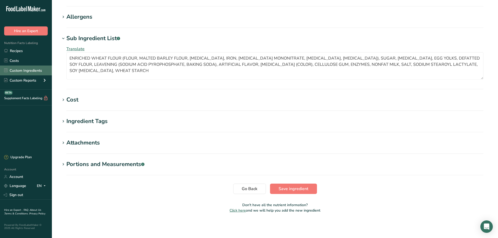
click at [19, 71] on link "Custom Ingredients" at bounding box center [26, 71] width 52 height 10
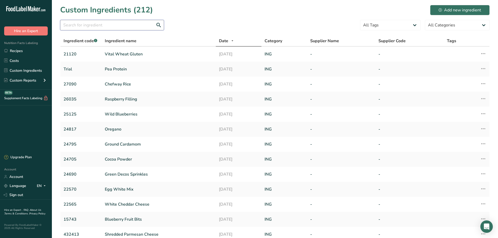
click at [69, 26] on input "text" at bounding box center [112, 25] width 104 height 10
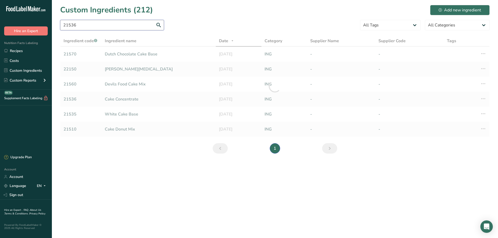
type input "21536"
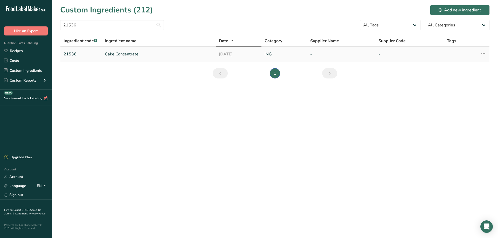
click at [118, 54] on link "Cake Concentrate" at bounding box center [159, 54] width 108 height 6
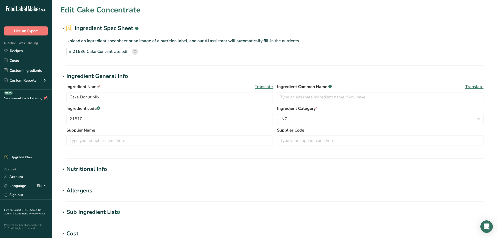
type input "Cake Concentrate"
type input "21536"
type textarea "BLEACHED ENRICHED WHEAT FLOUR (MALTED BARLEY FLOUR, [MEDICAL_DATA], REDUCED IRO…"
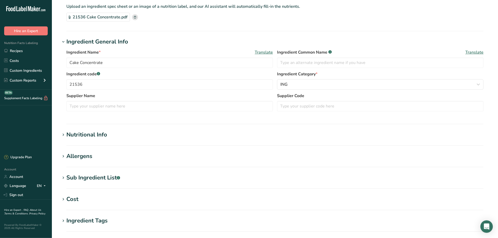
scroll to position [71, 0]
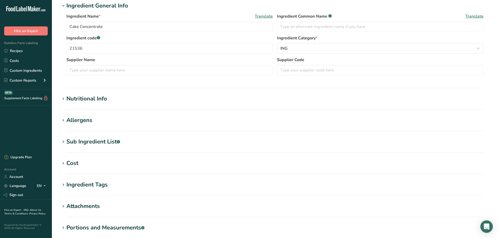
click at [90, 141] on div "Sub Ingredient List .a-a{fill:#347362;}.b-a{fill:#fff;}" at bounding box center [93, 142] width 54 height 9
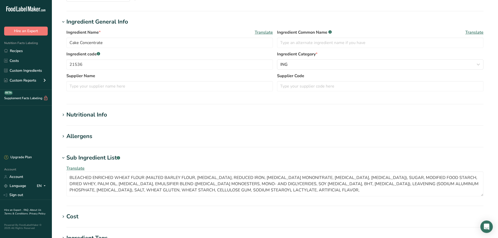
scroll to position [0, 0]
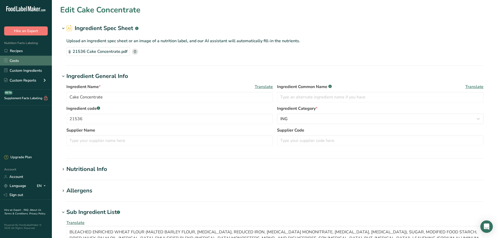
drag, startPoint x: 29, startPoint y: 72, endPoint x: 44, endPoint y: 64, distance: 17.1
click at [30, 72] on link "Custom Ingredients" at bounding box center [26, 71] width 52 height 10
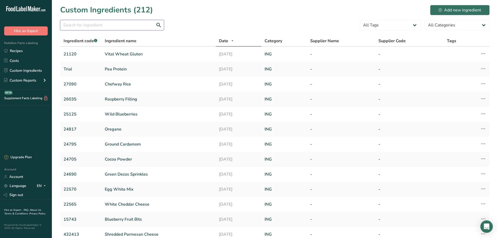
click at [77, 26] on input "text" at bounding box center [112, 25] width 104 height 10
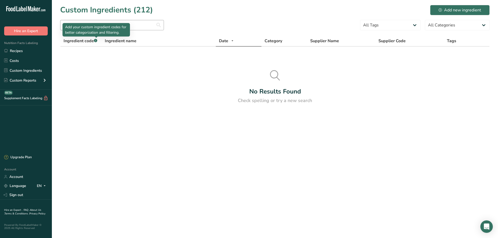
click at [77, 24] on div "Add your custom ingredient codes for better categorization and filtering." at bounding box center [96, 29] width 67 height 13
drag, startPoint x: 72, startPoint y: 25, endPoint x: 45, endPoint y: 23, distance: 26.8
click at [60, 23] on input "tree" at bounding box center [112, 25] width 104 height 10
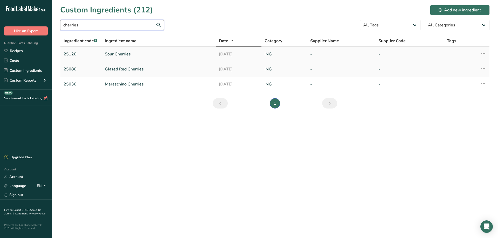
type input "cherries"
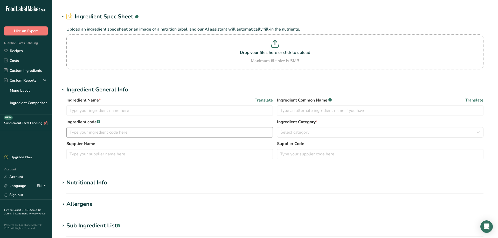
type input "Sour Cherries"
type input "25120"
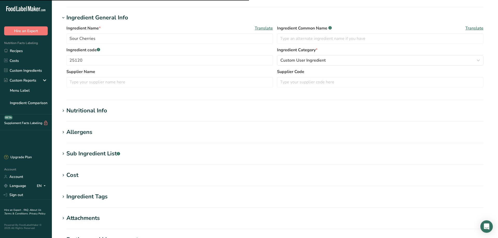
scroll to position [71, 0]
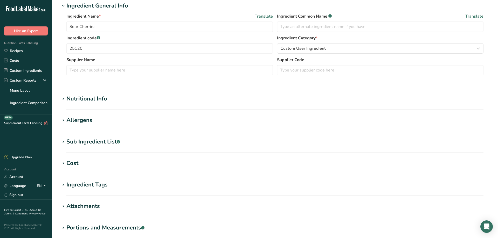
click at [62, 142] on icon at bounding box center [63, 142] width 5 height 7
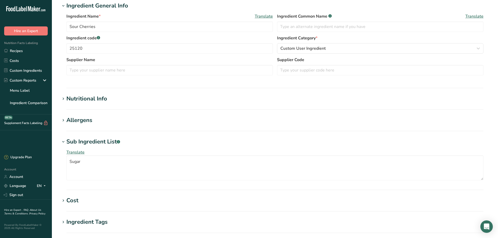
click at [62, 142] on icon at bounding box center [63, 142] width 5 height 7
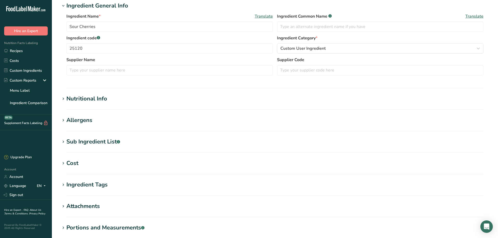
click at [62, 141] on icon at bounding box center [63, 142] width 5 height 7
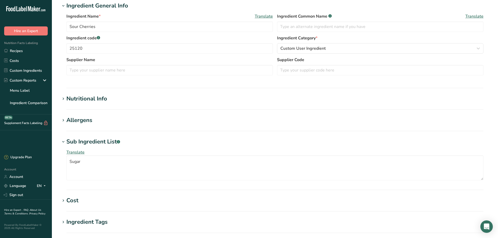
click at [62, 141] on icon at bounding box center [63, 142] width 5 height 7
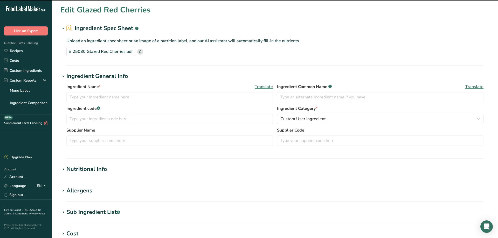
type input "Glazed Red Cherries"
type input "25080"
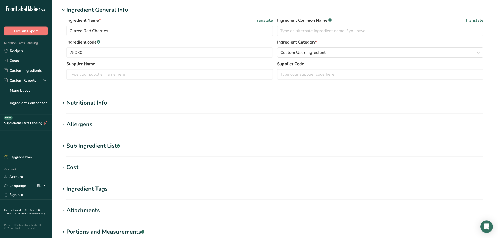
scroll to position [71, 0]
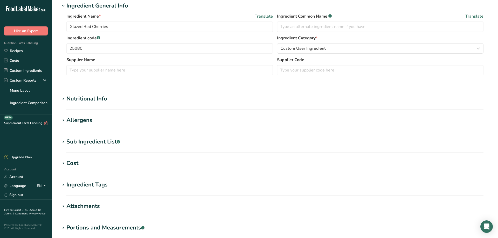
click at [64, 140] on icon at bounding box center [63, 142] width 5 height 7
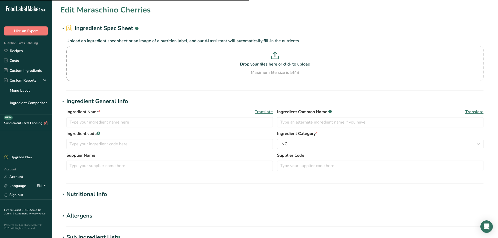
type input "Maraschino Cherries"
type input "25030"
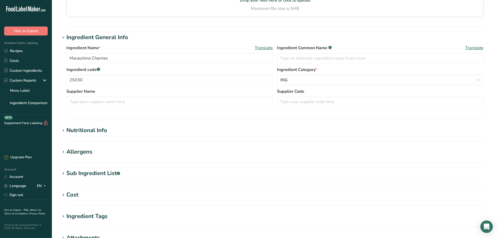
scroll to position [71, 0]
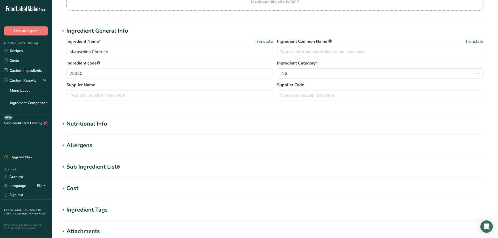
click at [63, 167] on icon at bounding box center [63, 167] width 5 height 7
